Goal: Navigation & Orientation: Find specific page/section

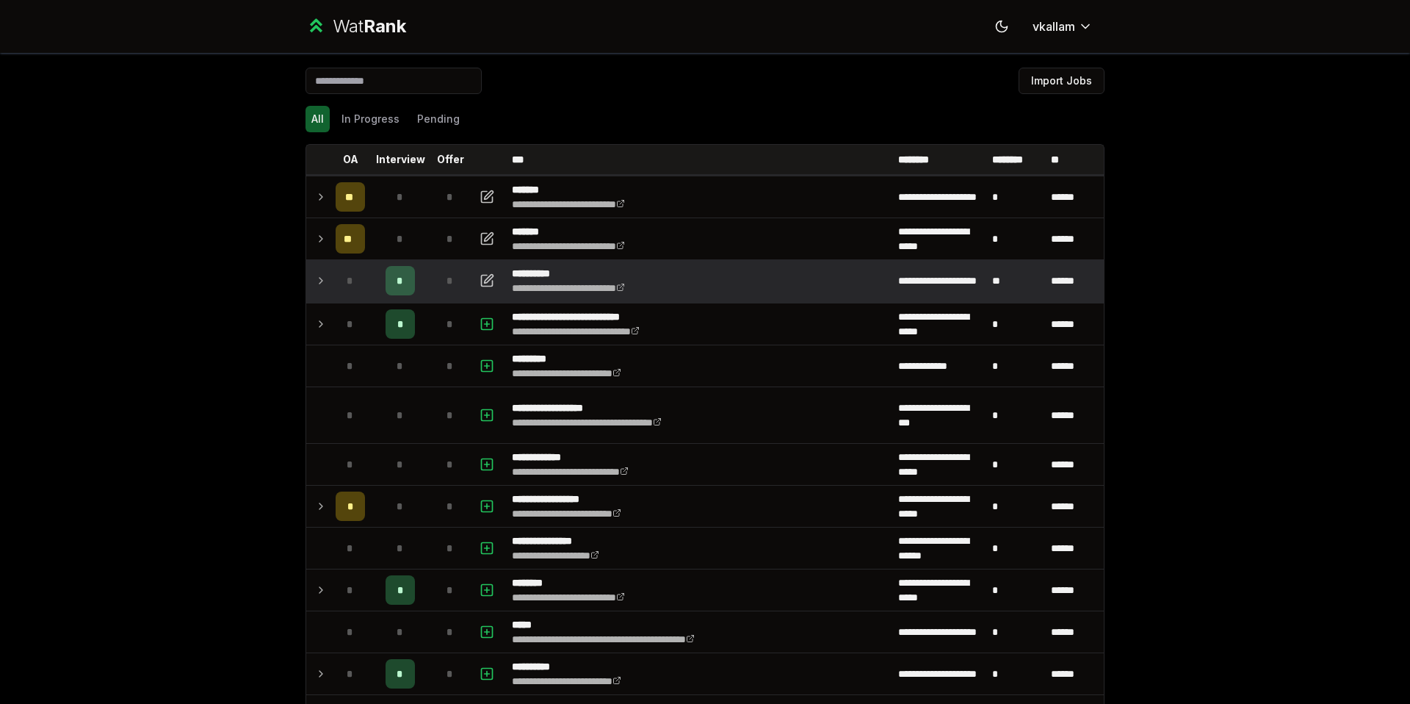
click at [318, 275] on icon at bounding box center [321, 281] width 12 height 18
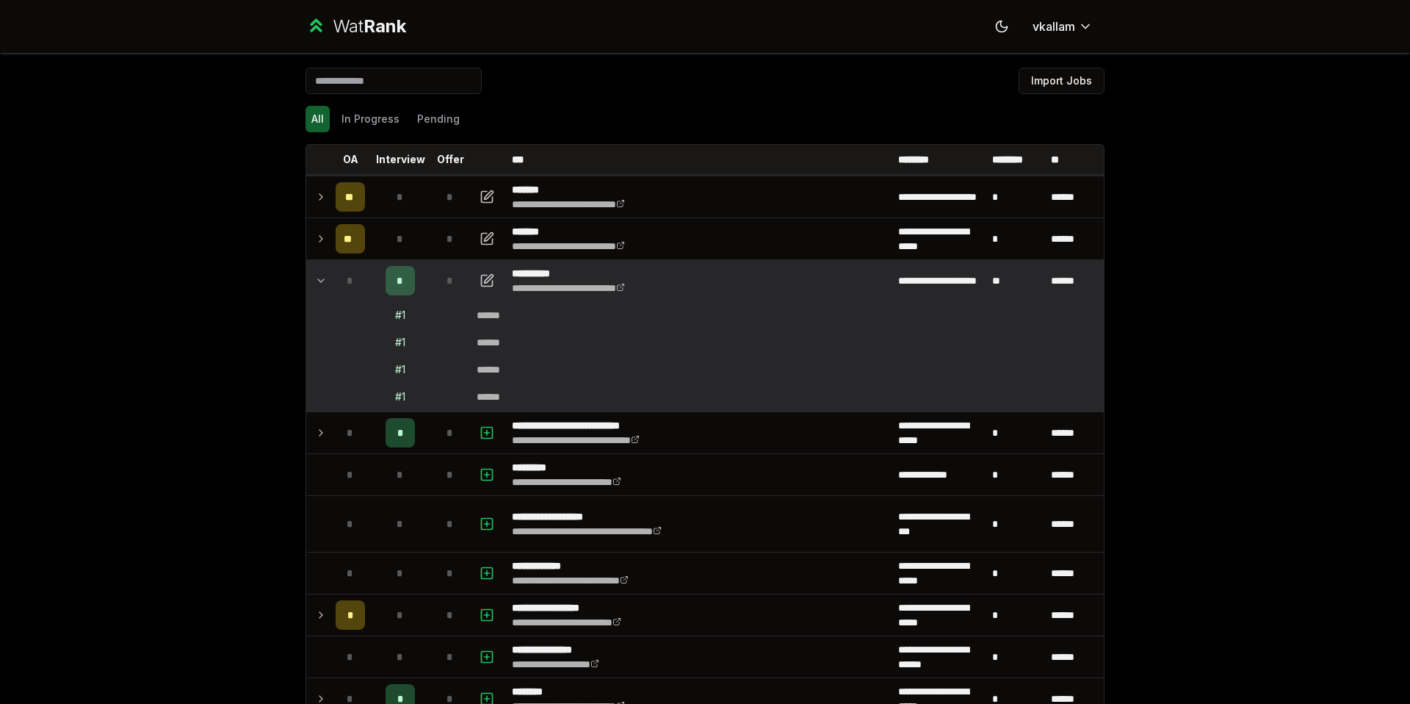
click at [315, 278] on icon at bounding box center [321, 281] width 12 height 18
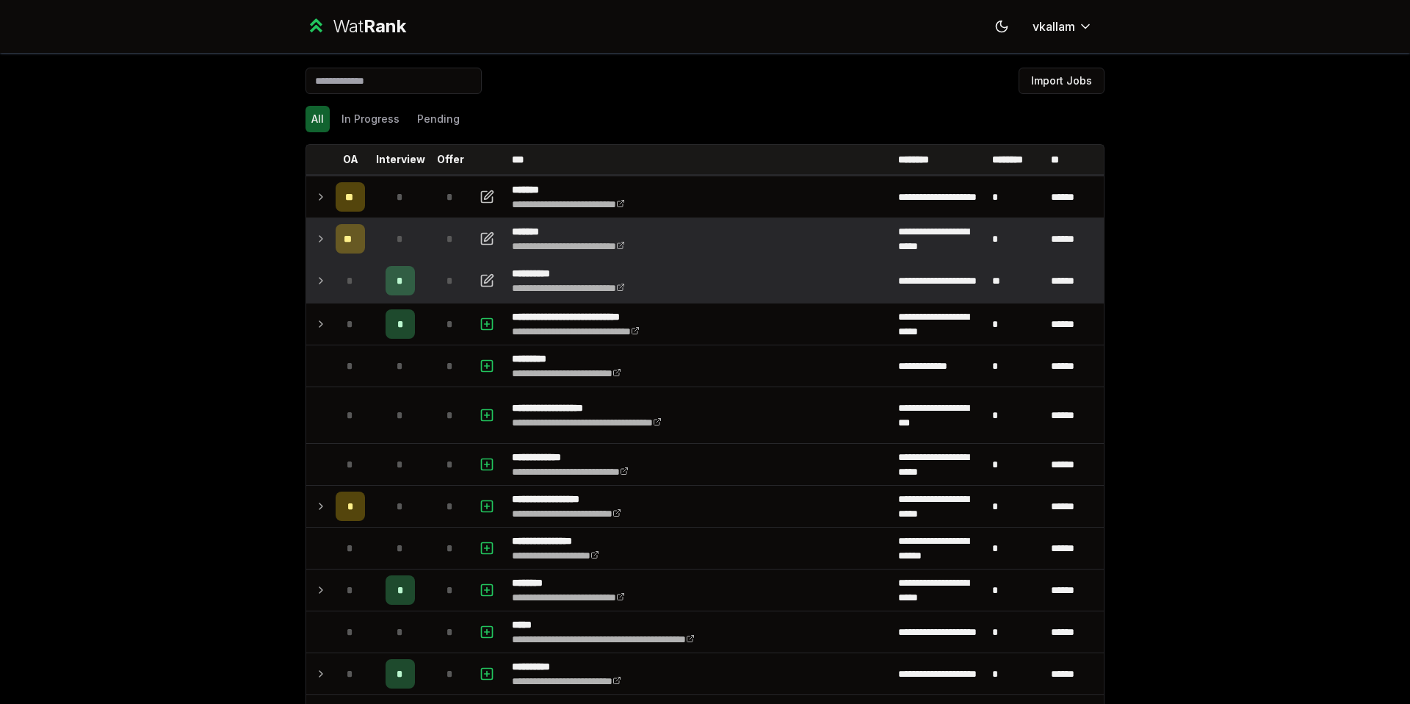
click at [315, 239] on icon at bounding box center [321, 239] width 12 height 18
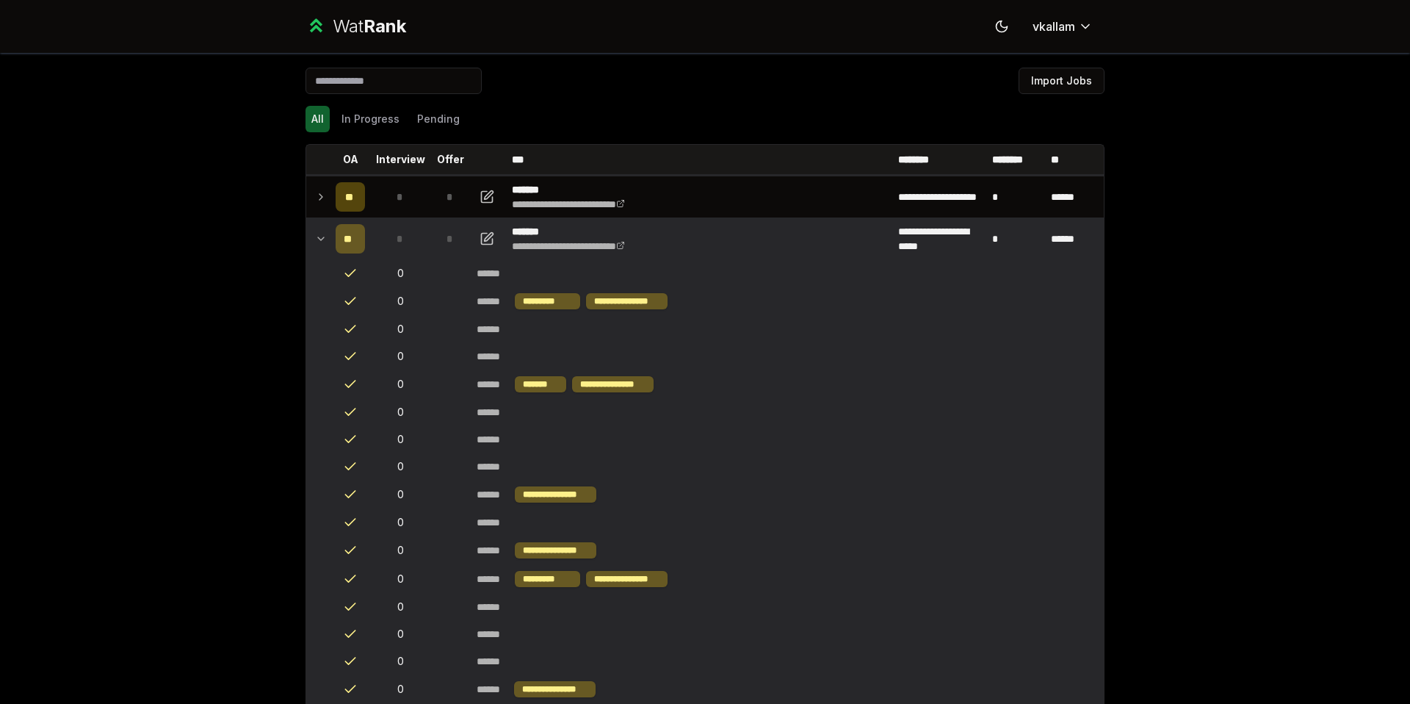
click at [315, 239] on icon at bounding box center [321, 239] width 12 height 18
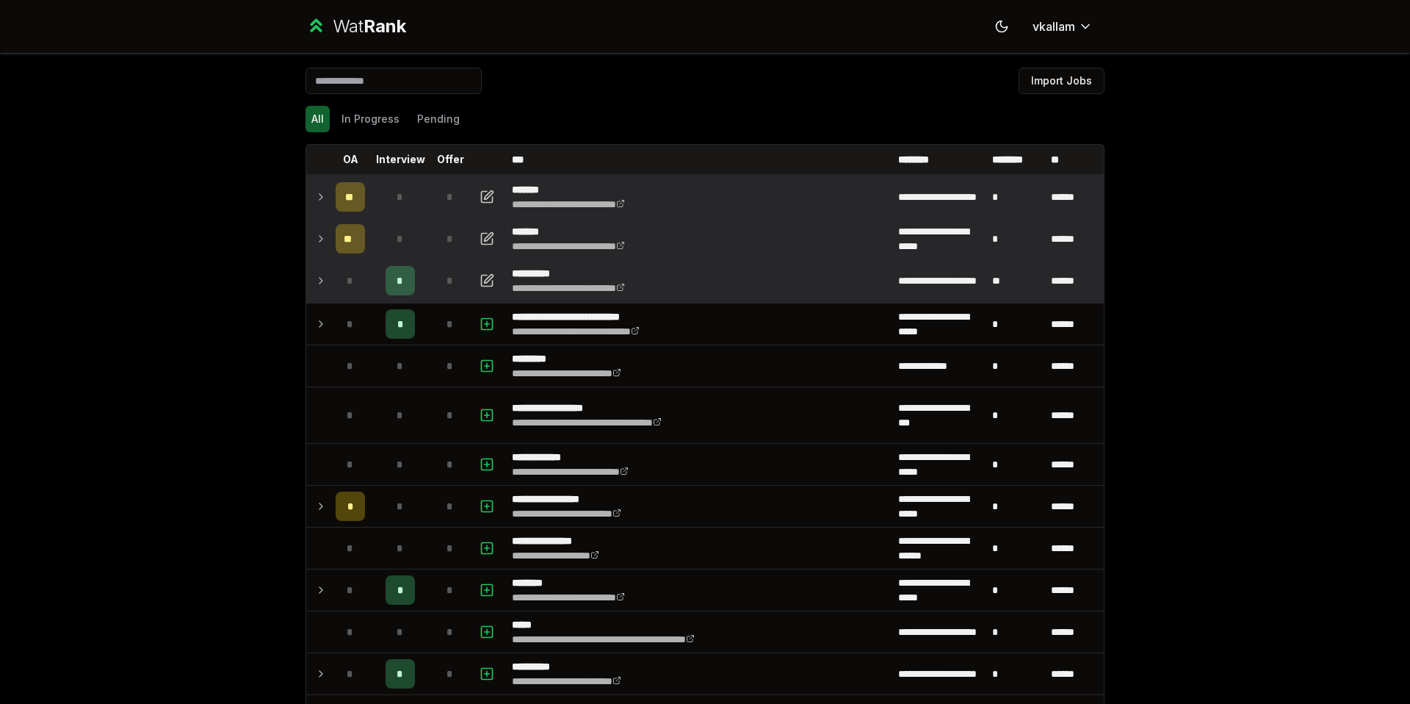
click at [319, 196] on icon at bounding box center [321, 197] width 12 height 18
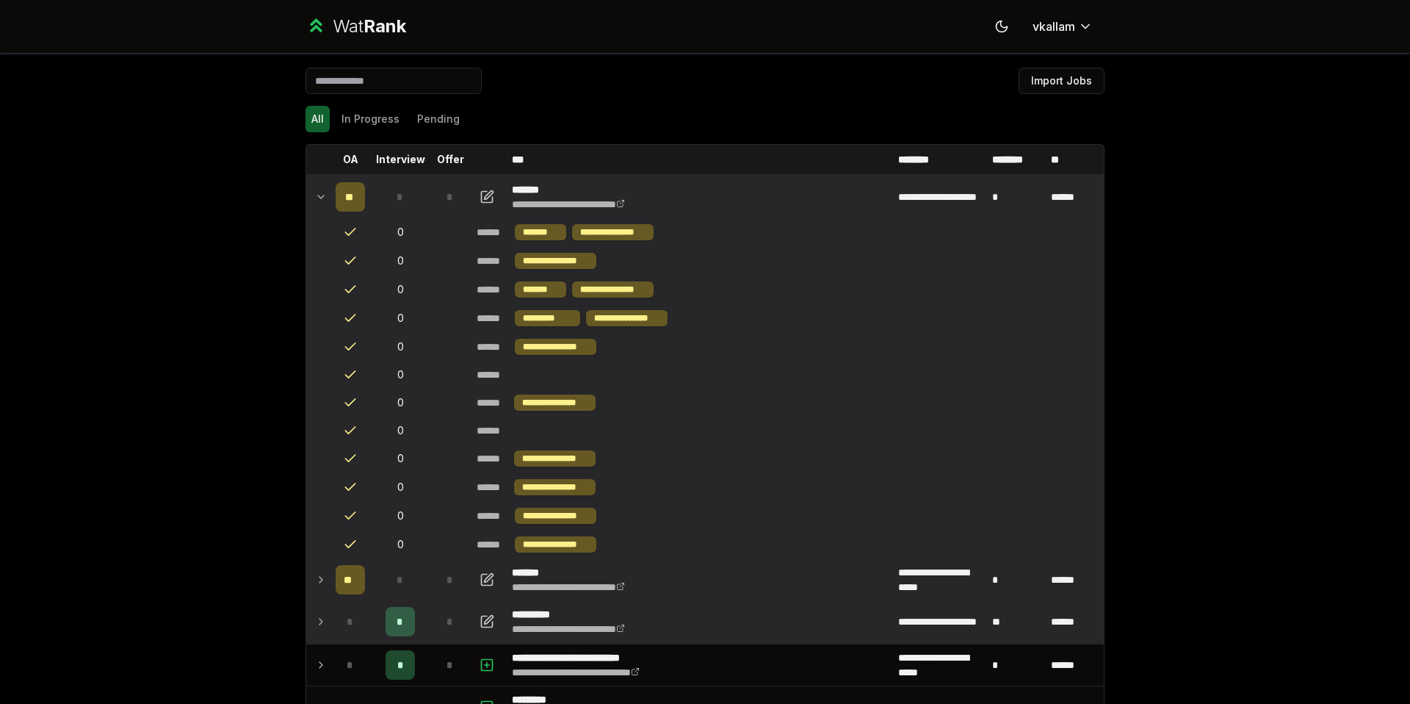
click at [327, 194] on td at bounding box center [318, 196] width 24 height 41
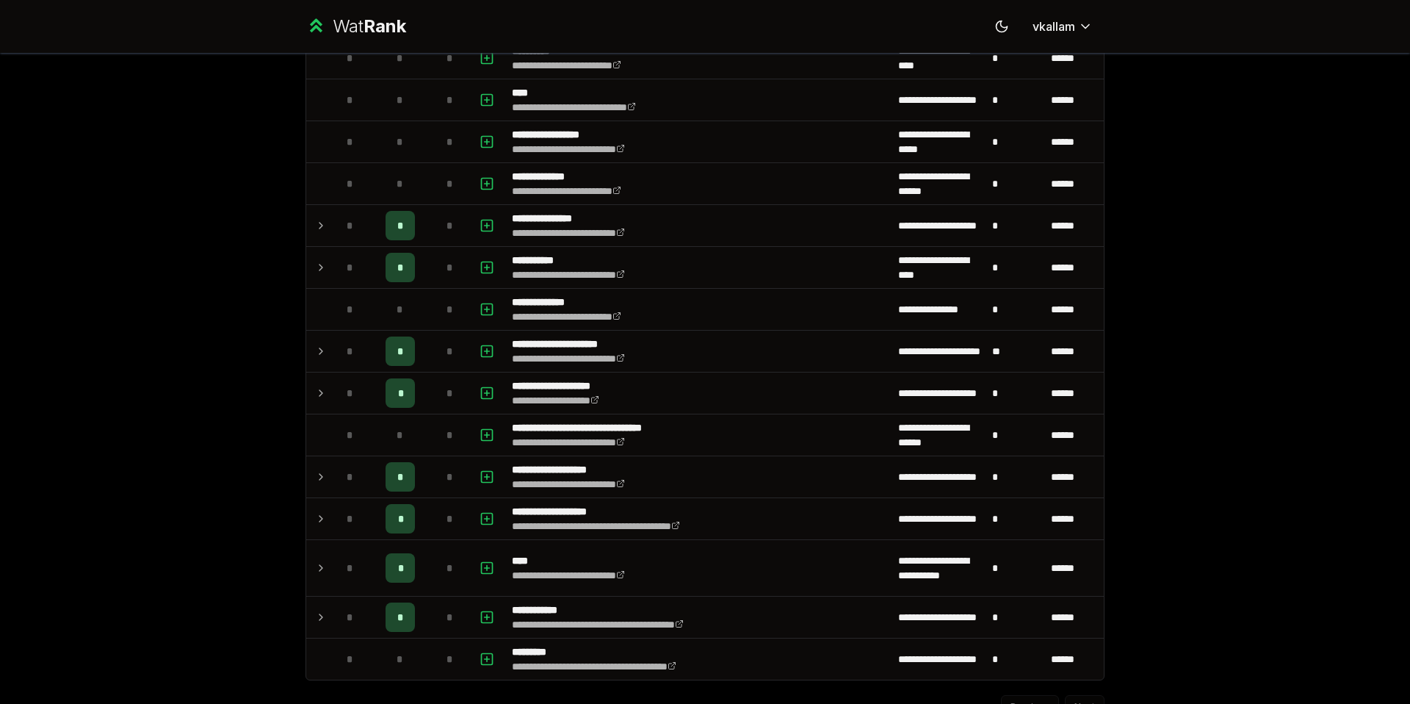
scroll to position [1688, 0]
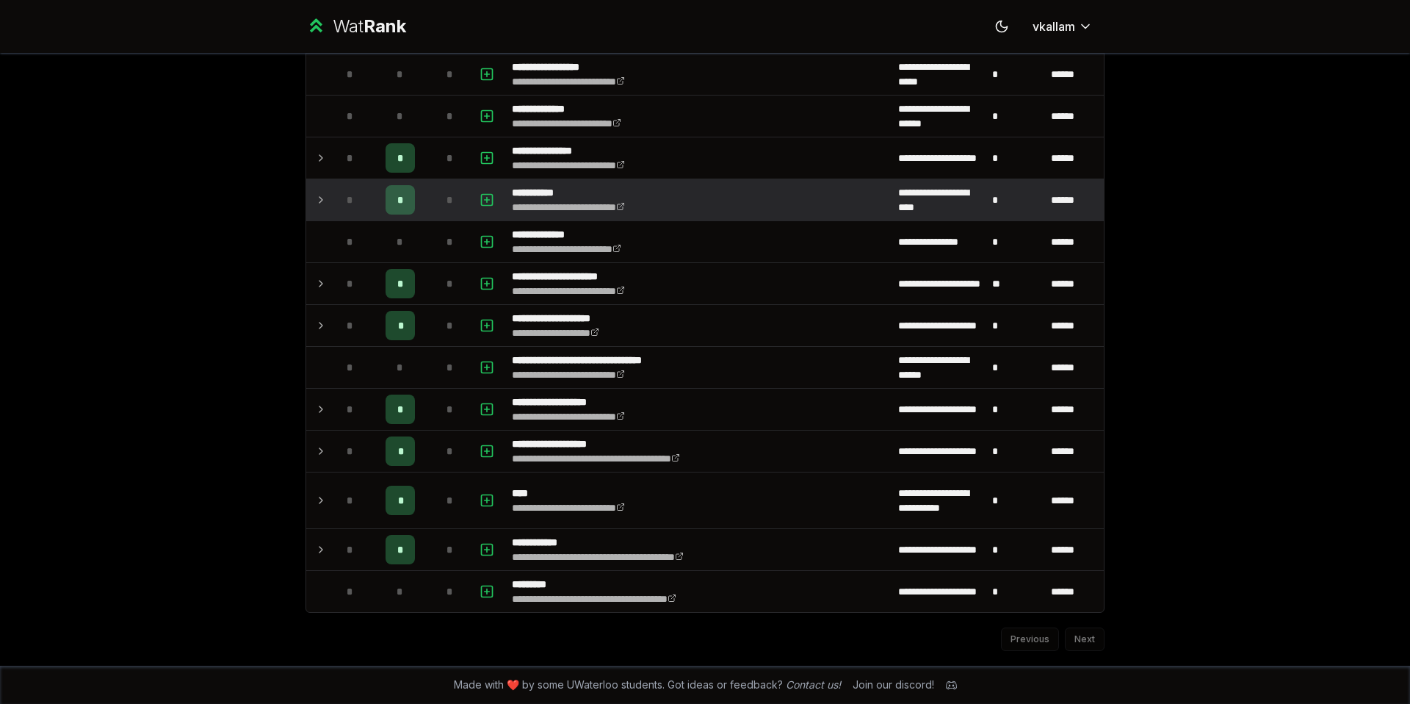
click at [317, 193] on icon at bounding box center [321, 200] width 12 height 18
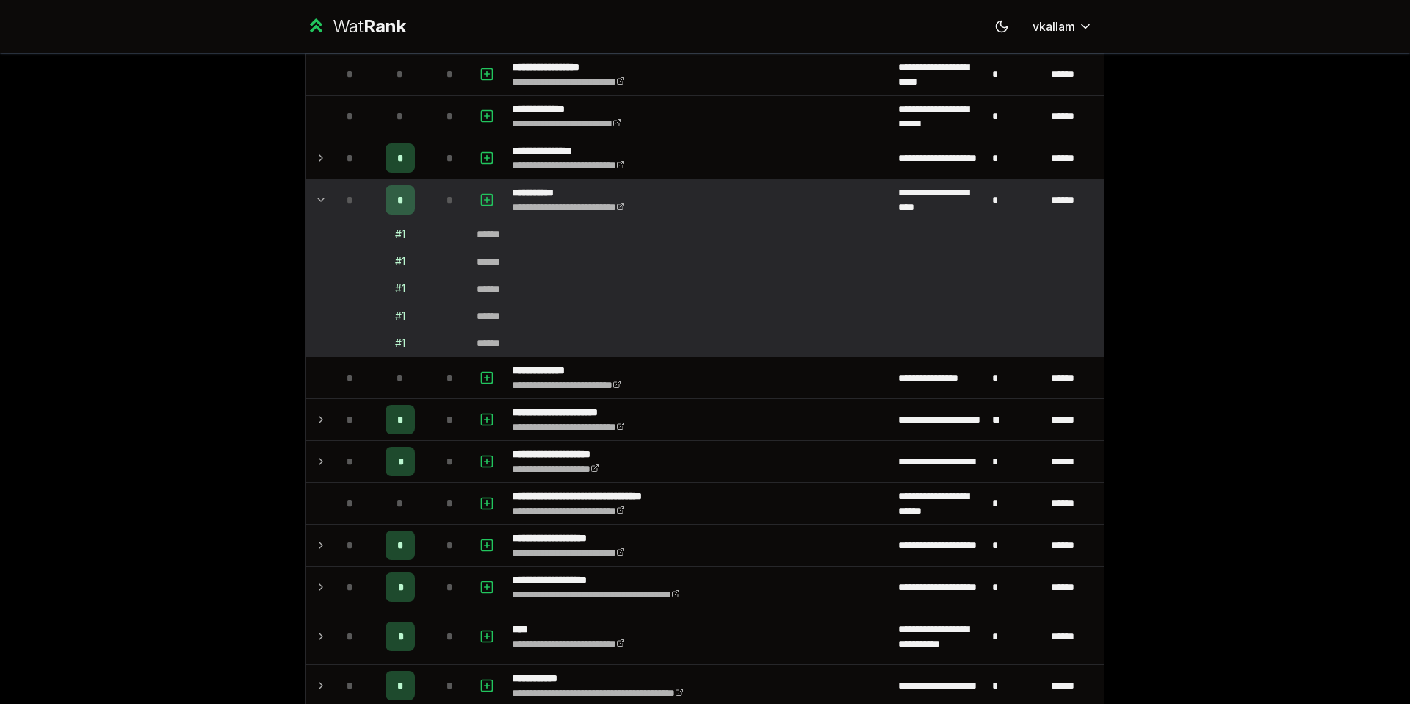
click at [319, 195] on icon at bounding box center [321, 200] width 12 height 18
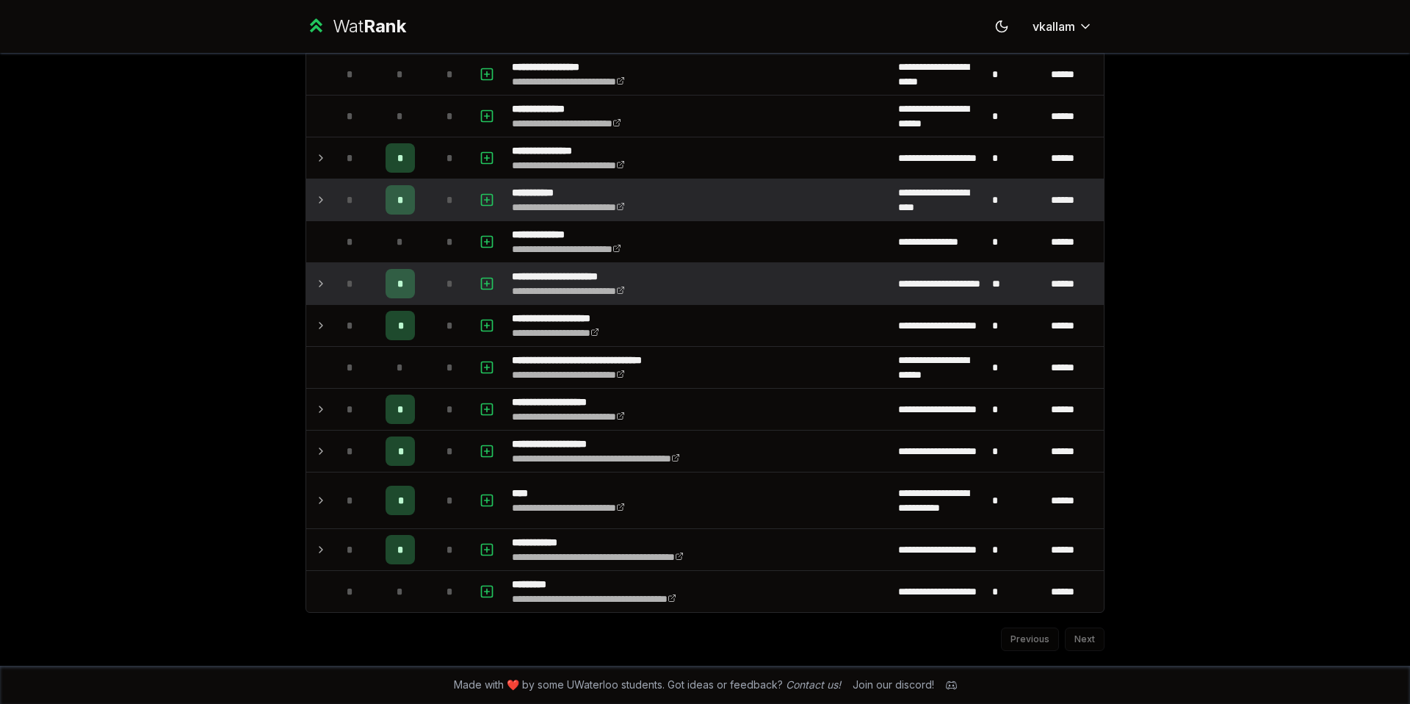
click at [317, 280] on icon at bounding box center [321, 284] width 12 height 18
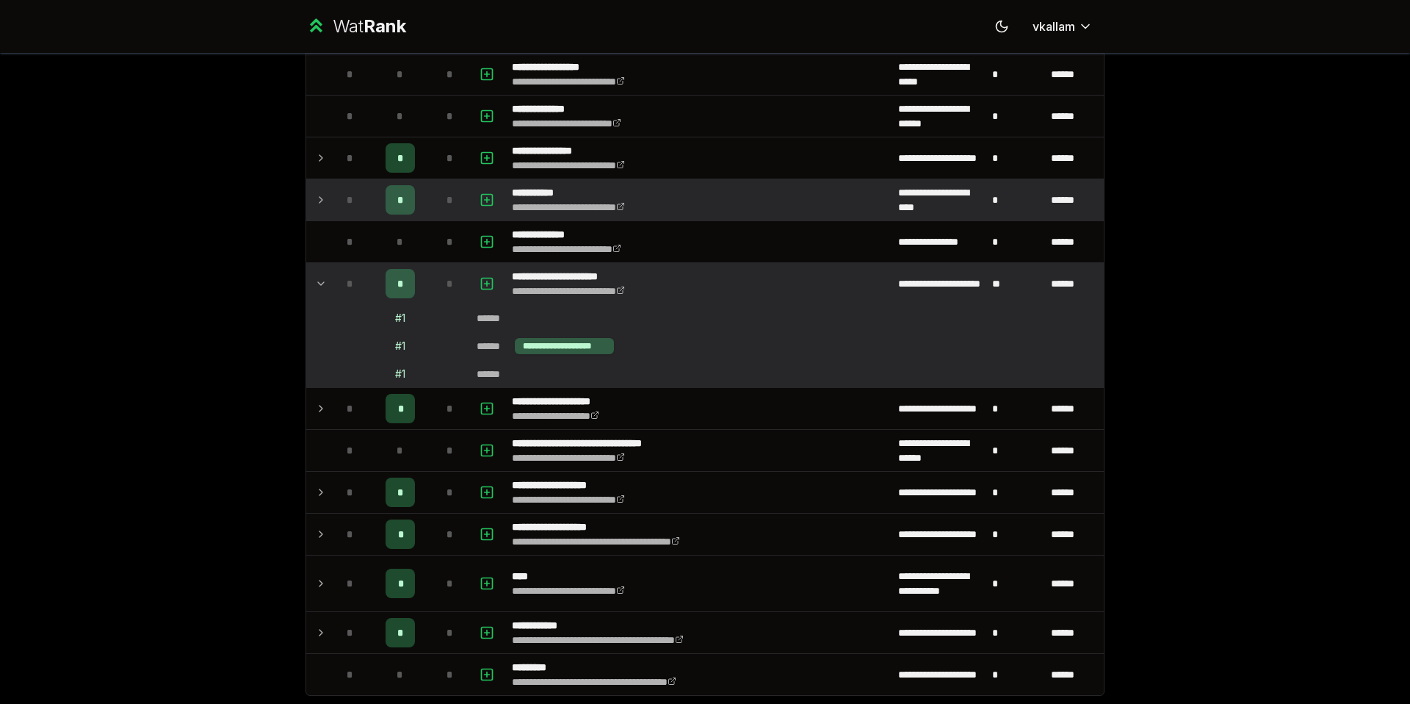
click at [318, 280] on icon at bounding box center [321, 284] width 12 height 18
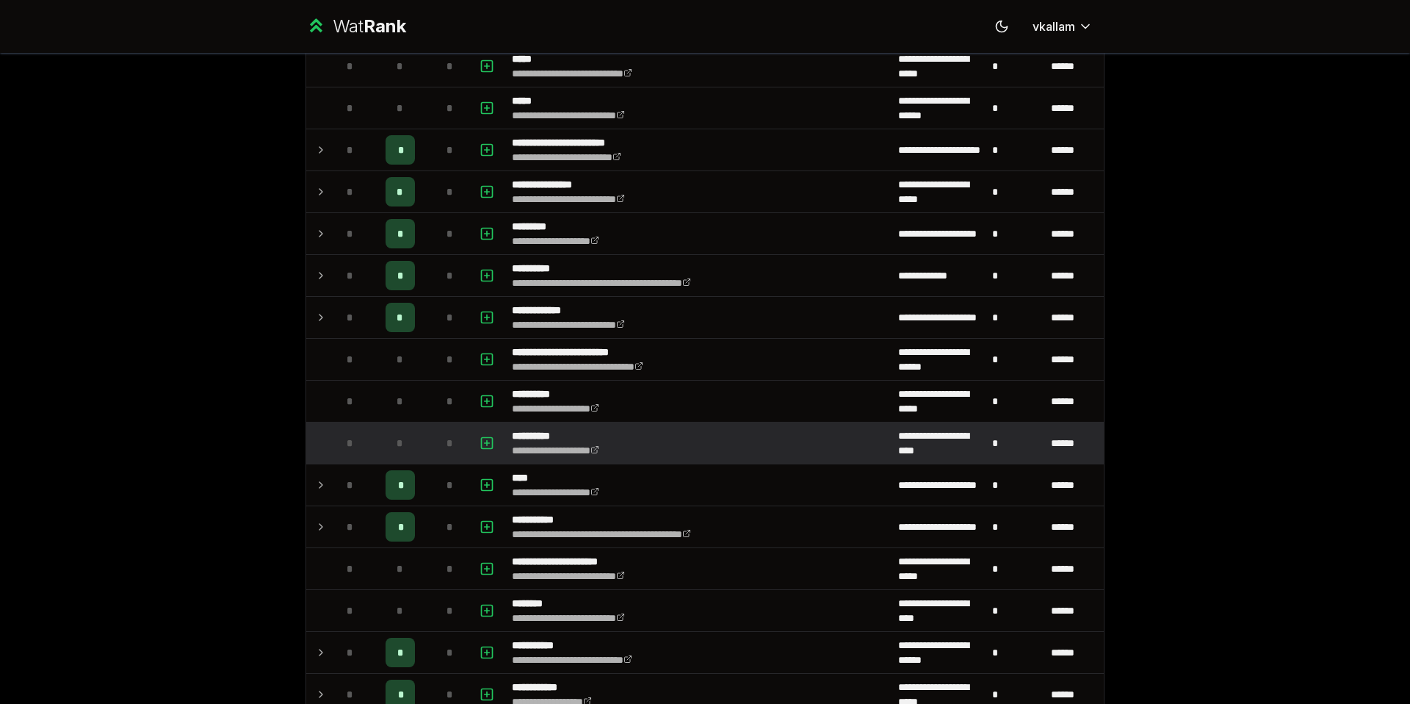
scroll to position [925, 0]
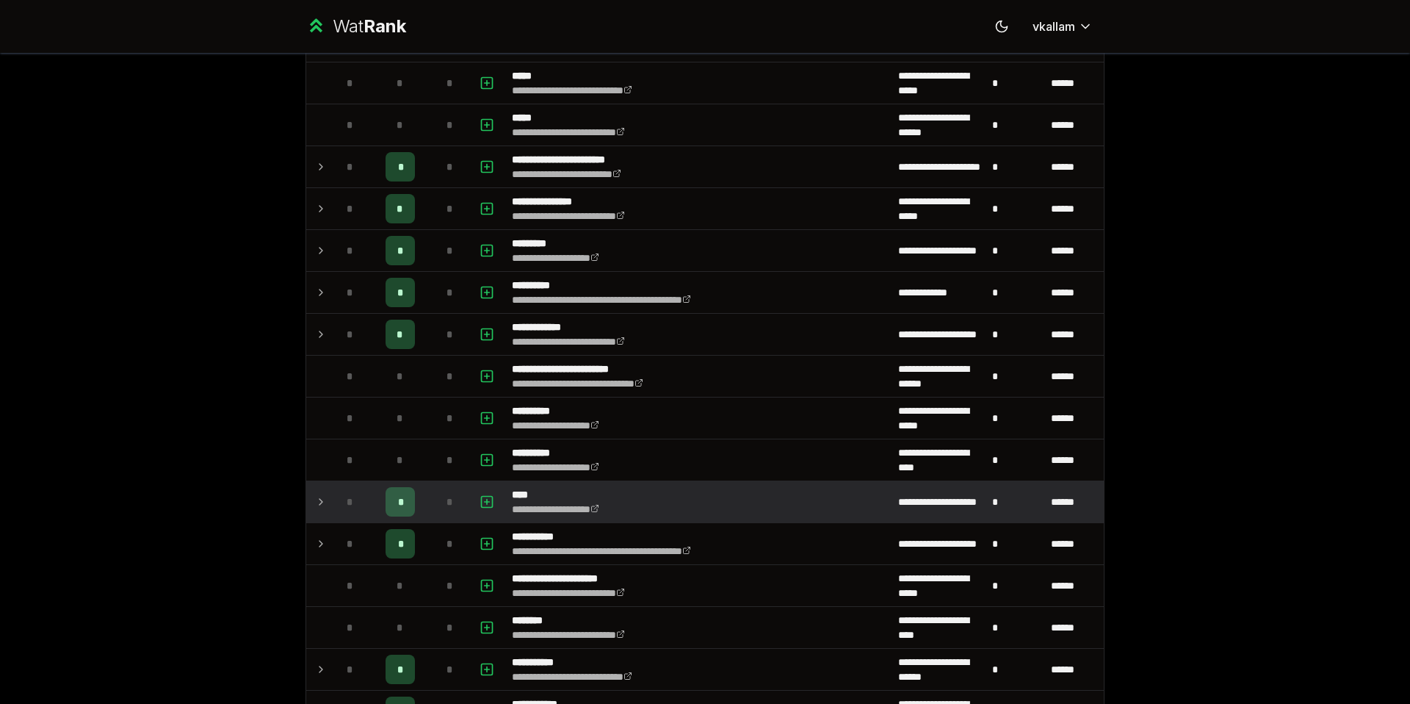
click at [324, 499] on icon at bounding box center [321, 502] width 12 height 18
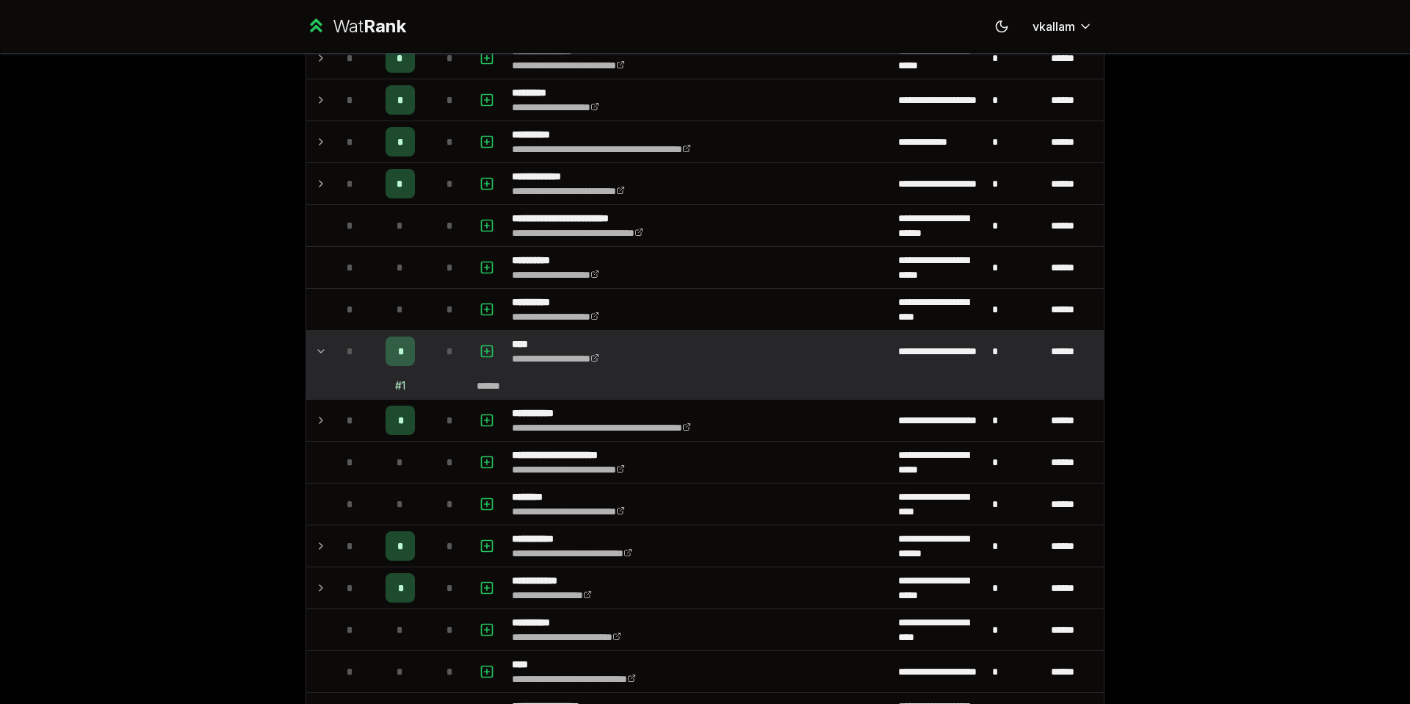
scroll to position [1090, 0]
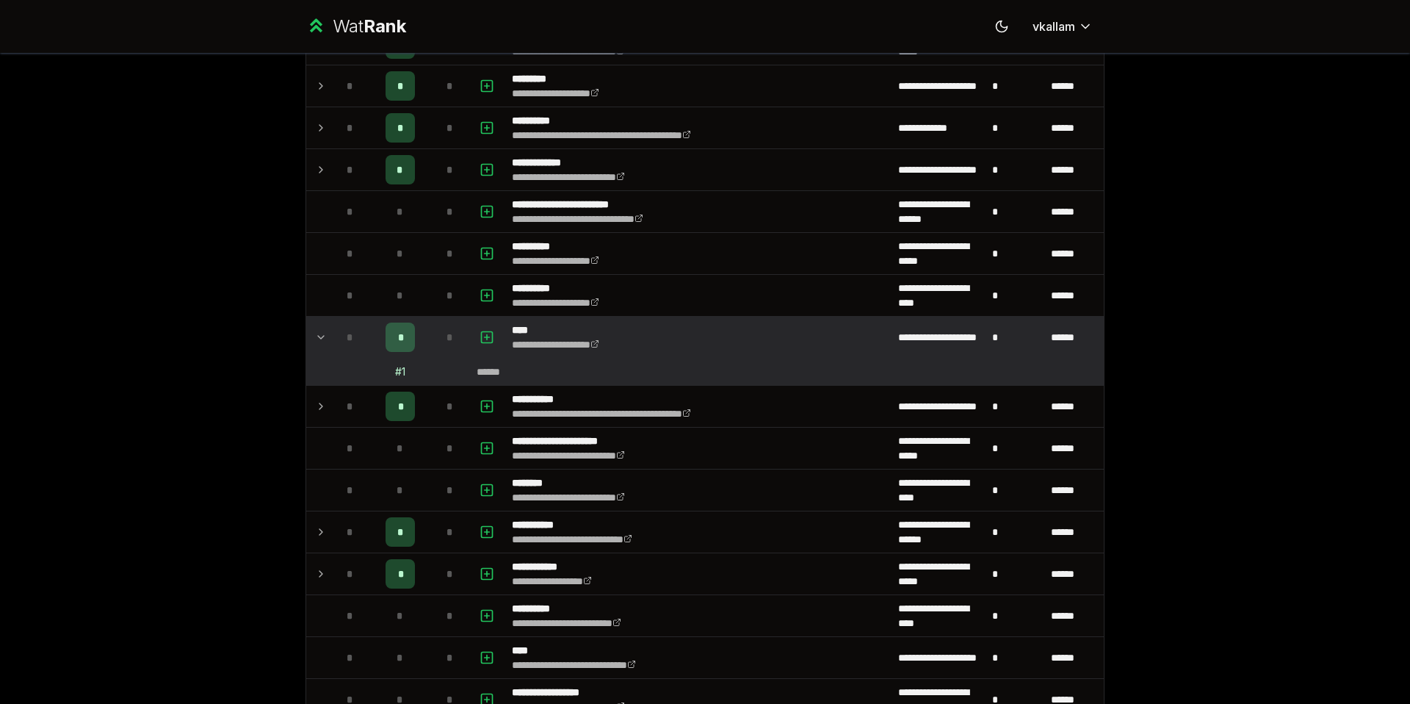
click at [327, 332] on td at bounding box center [318, 337] width 24 height 41
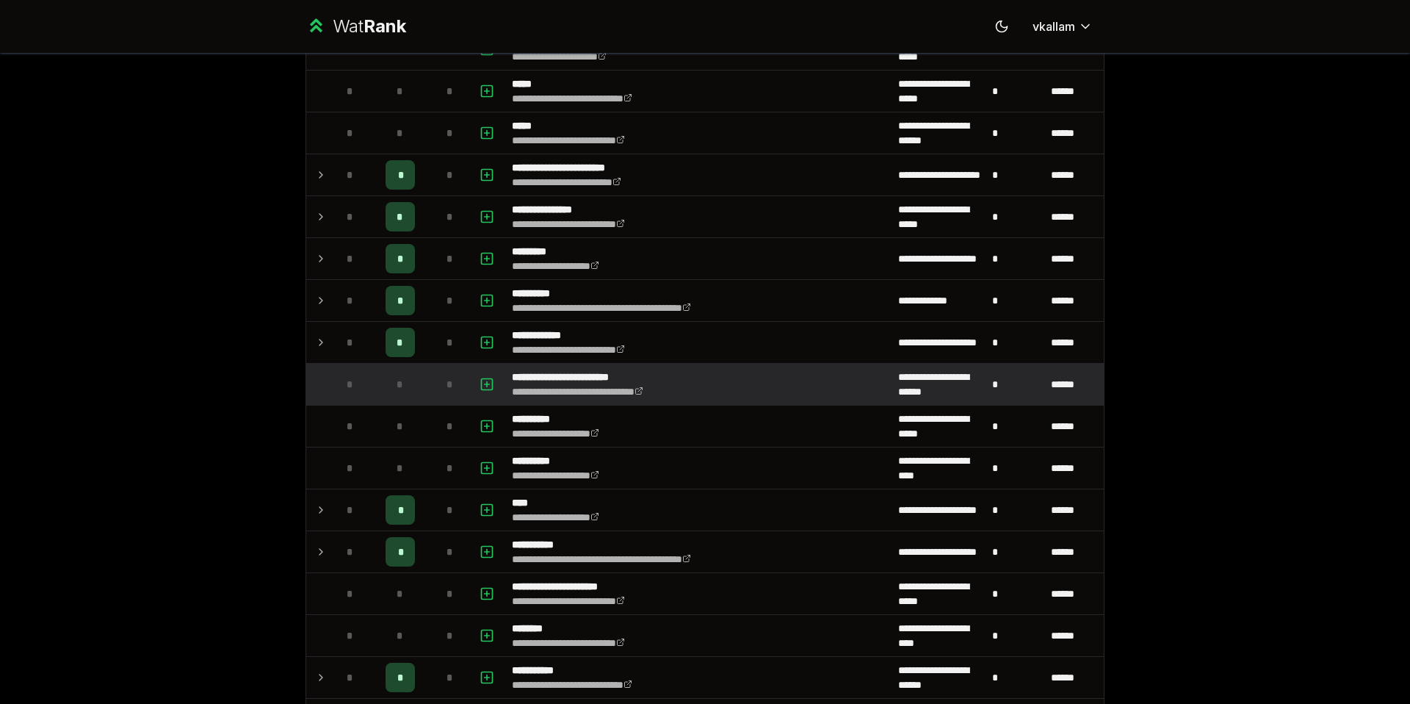
scroll to position [897, 0]
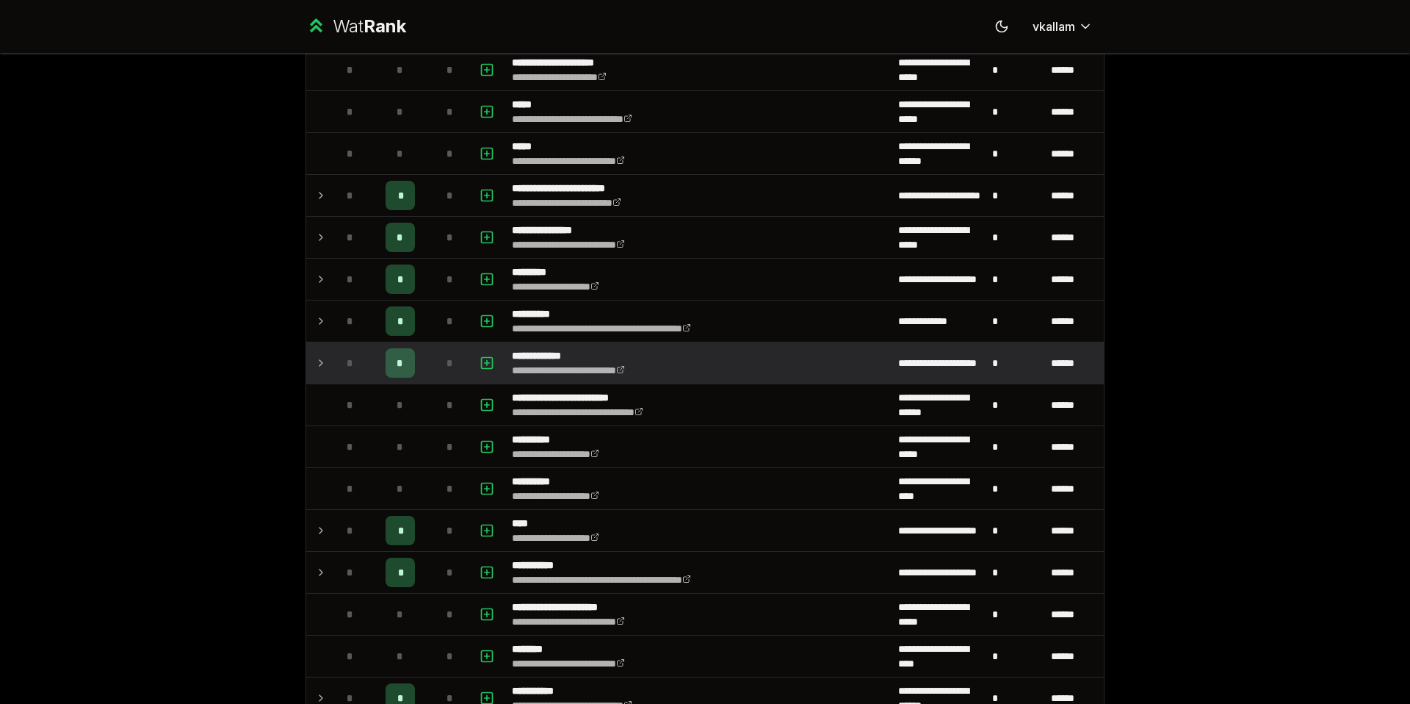
click at [323, 358] on icon at bounding box center [321, 363] width 12 height 18
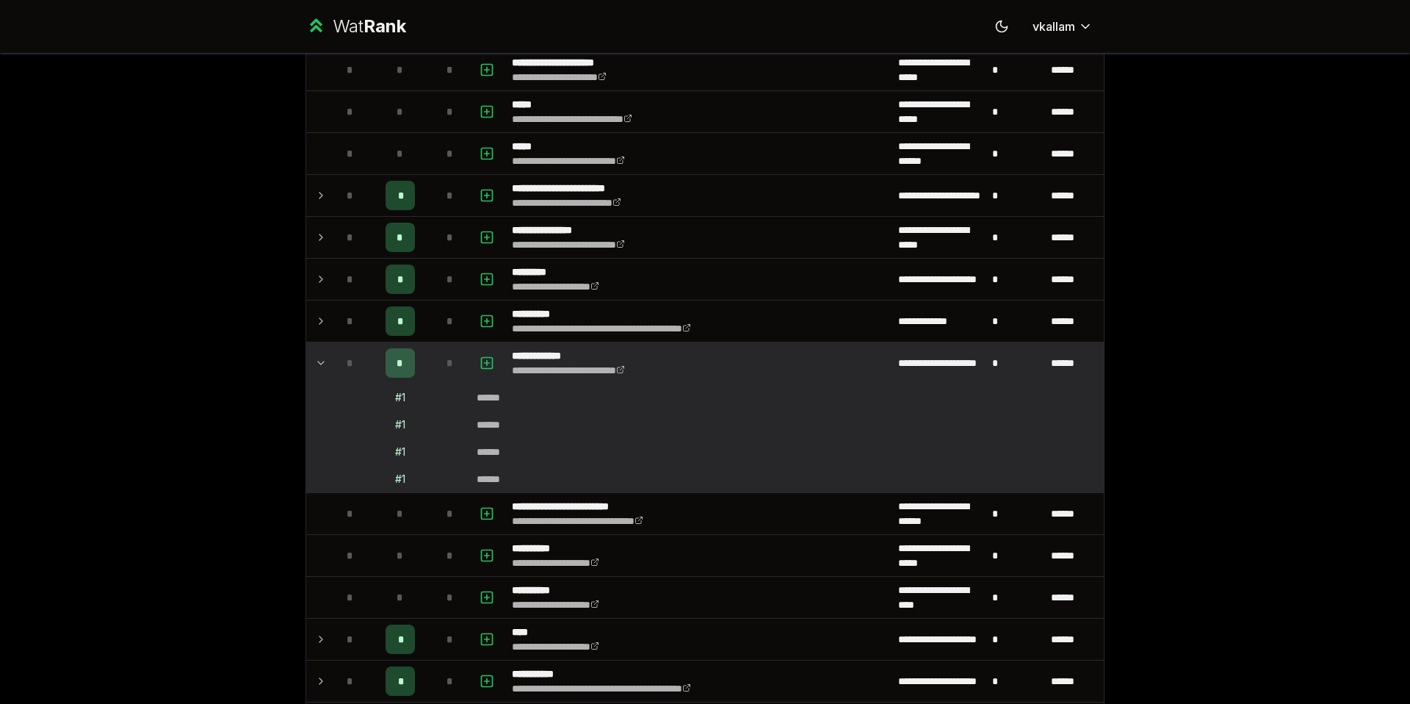
click at [323, 358] on icon at bounding box center [321, 363] width 12 height 18
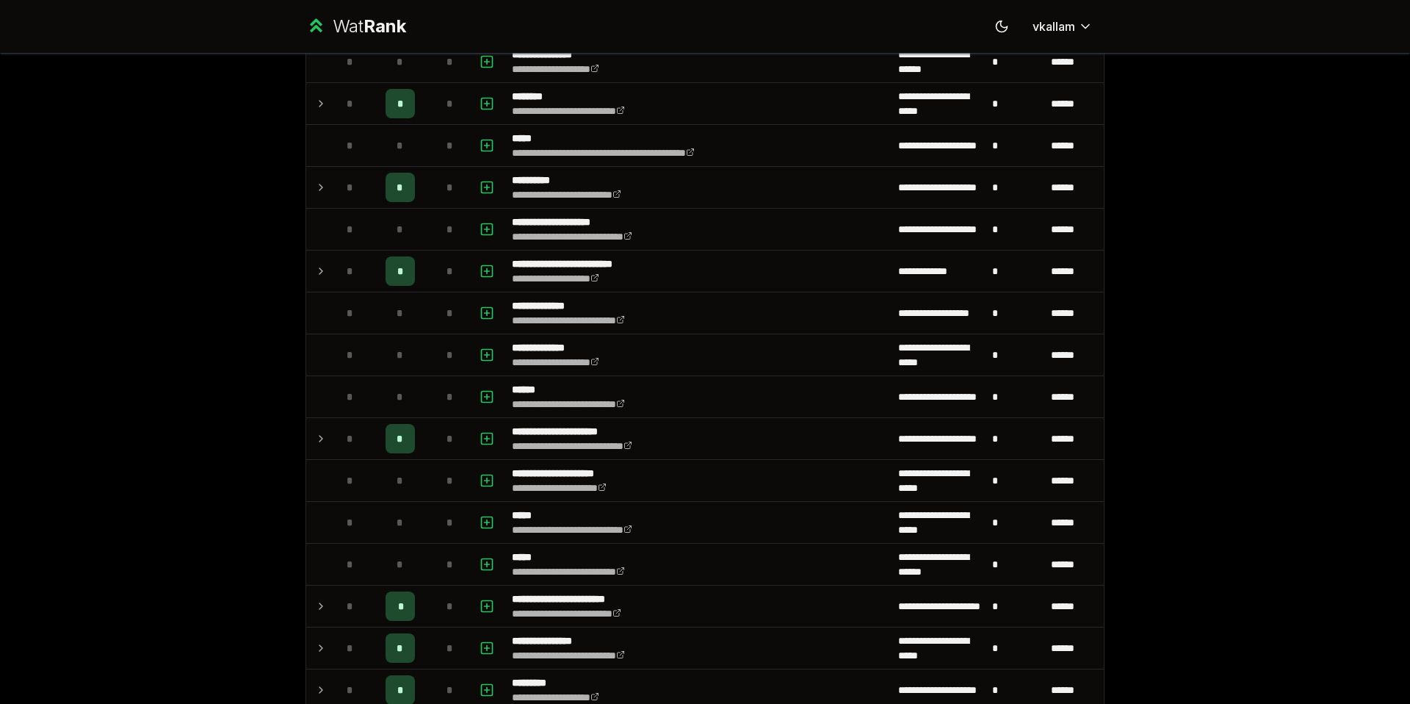
scroll to position [0, 0]
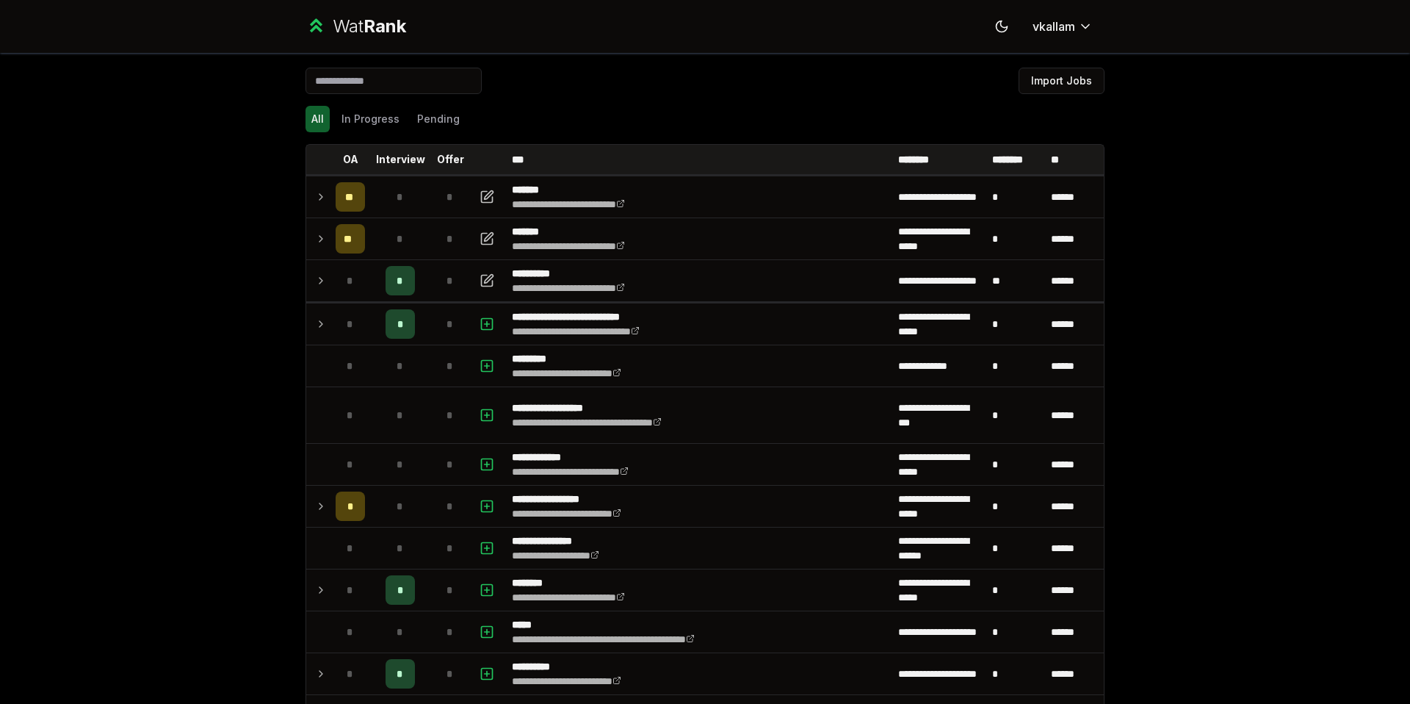
click at [325, 236] on icon at bounding box center [321, 239] width 12 height 18
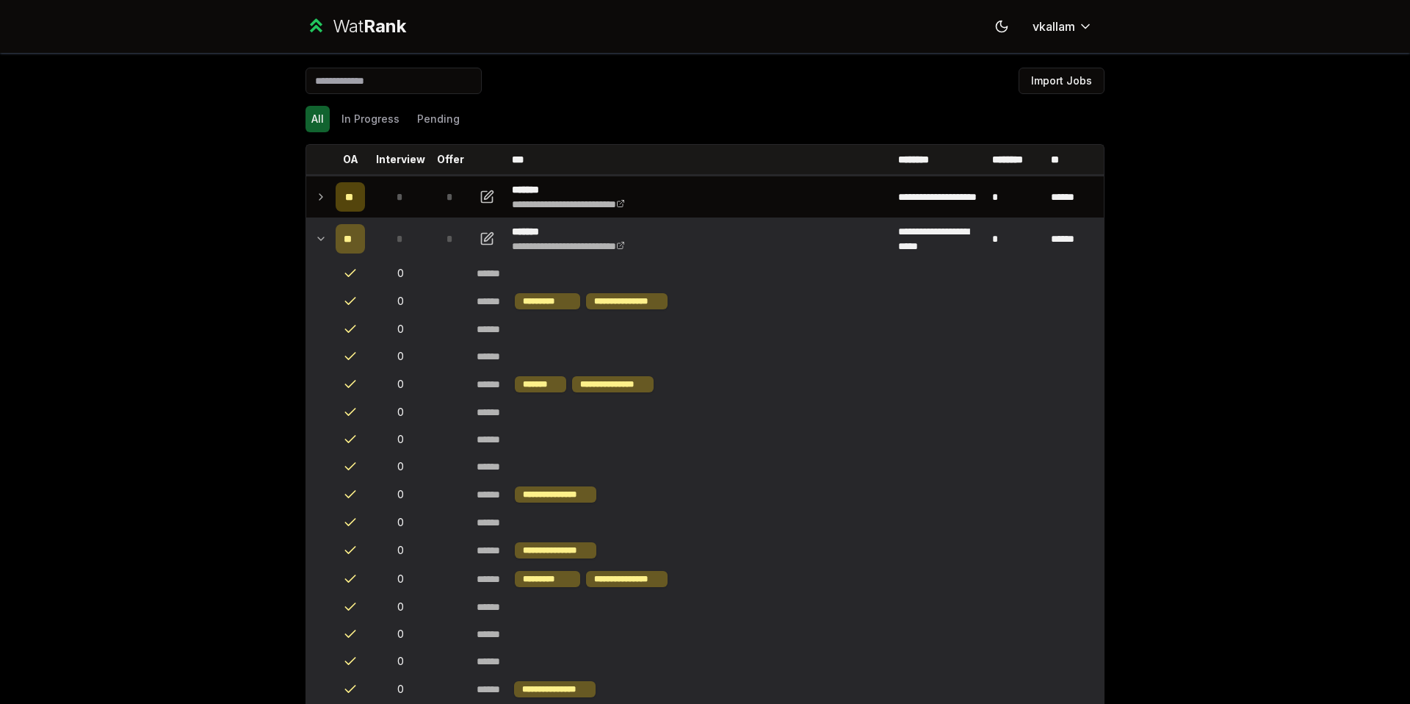
click at [325, 236] on icon at bounding box center [321, 239] width 12 height 18
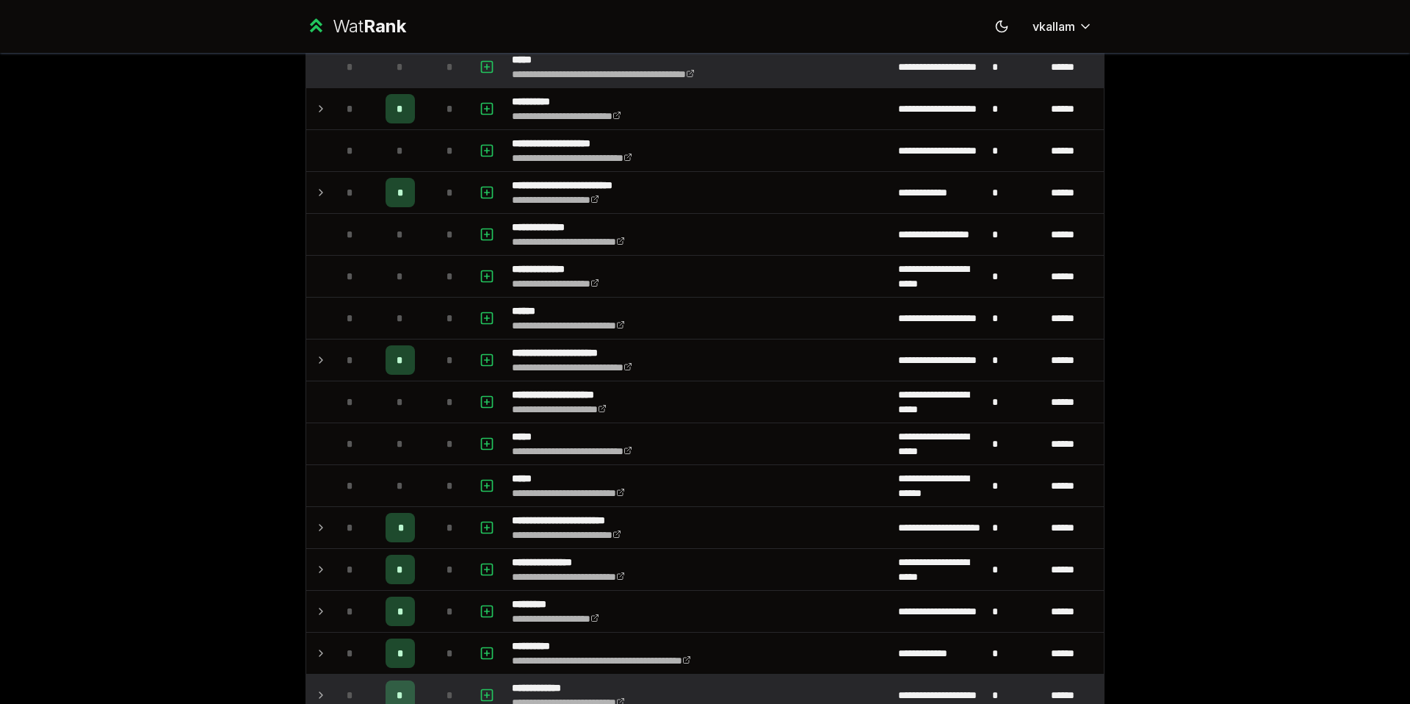
scroll to position [571, 0]
